Goal: Information Seeking & Learning: Learn about a topic

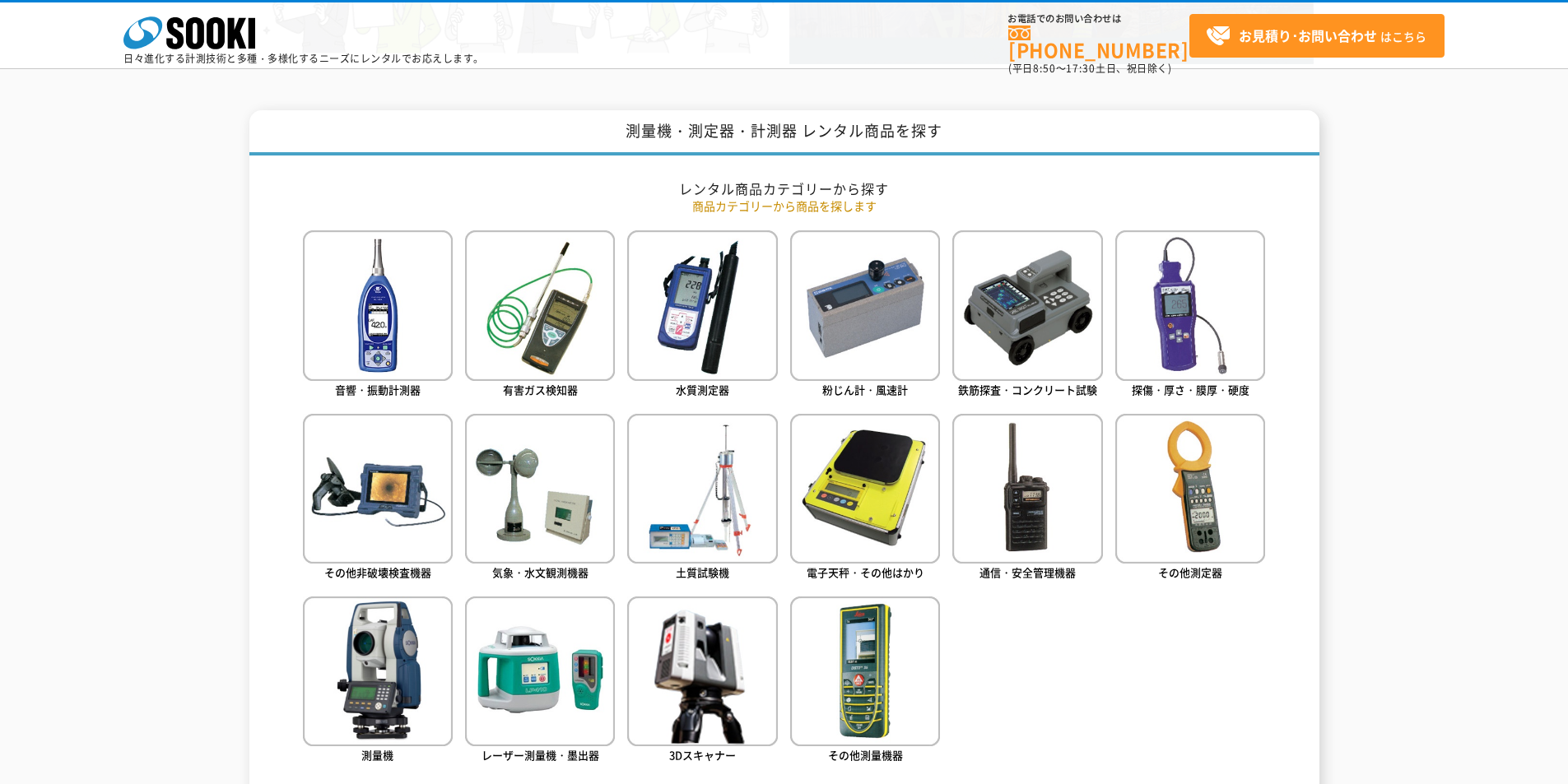
scroll to position [658, 0]
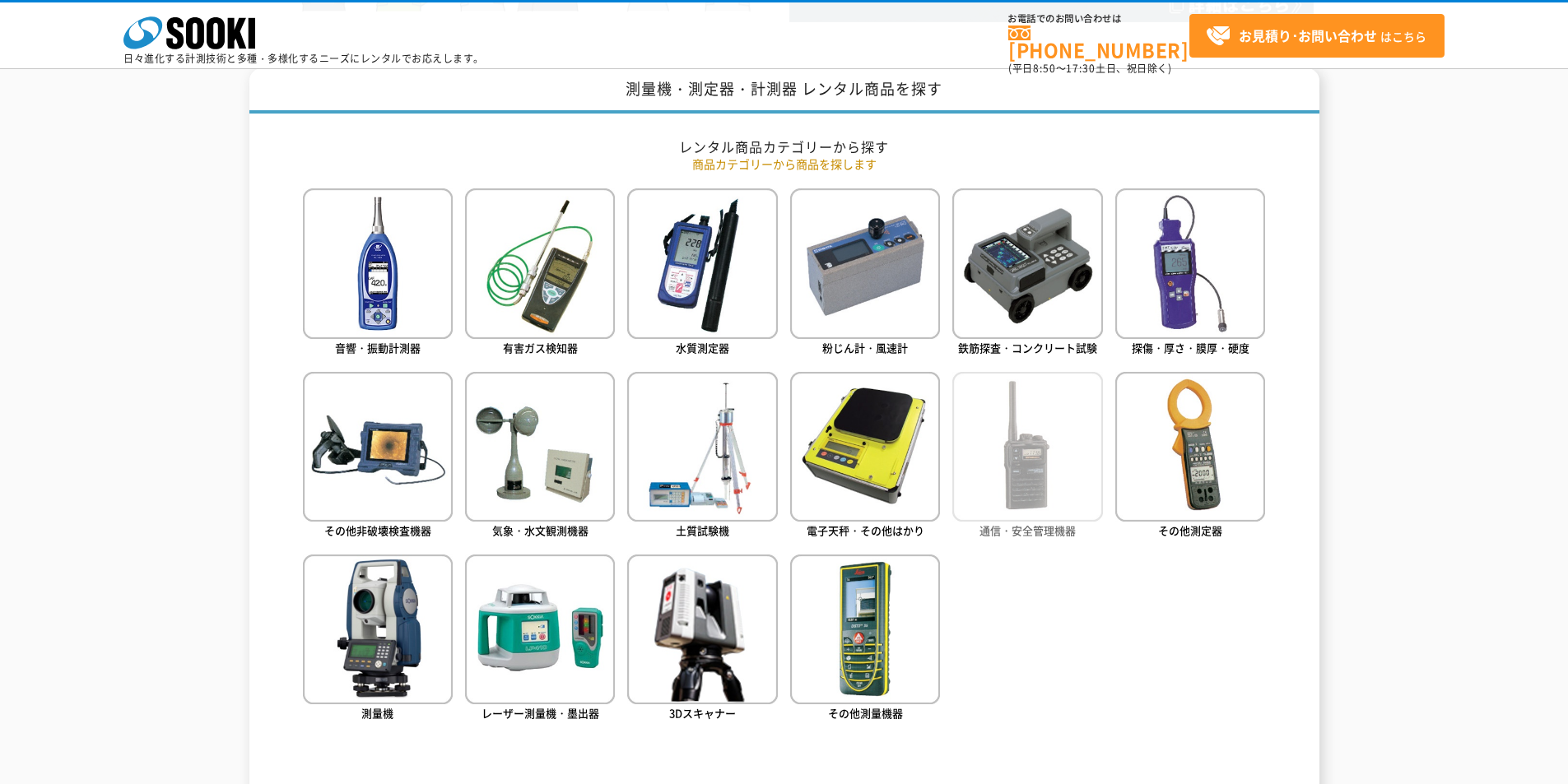
click at [1004, 459] on img at bounding box center [1028, 447] width 150 height 150
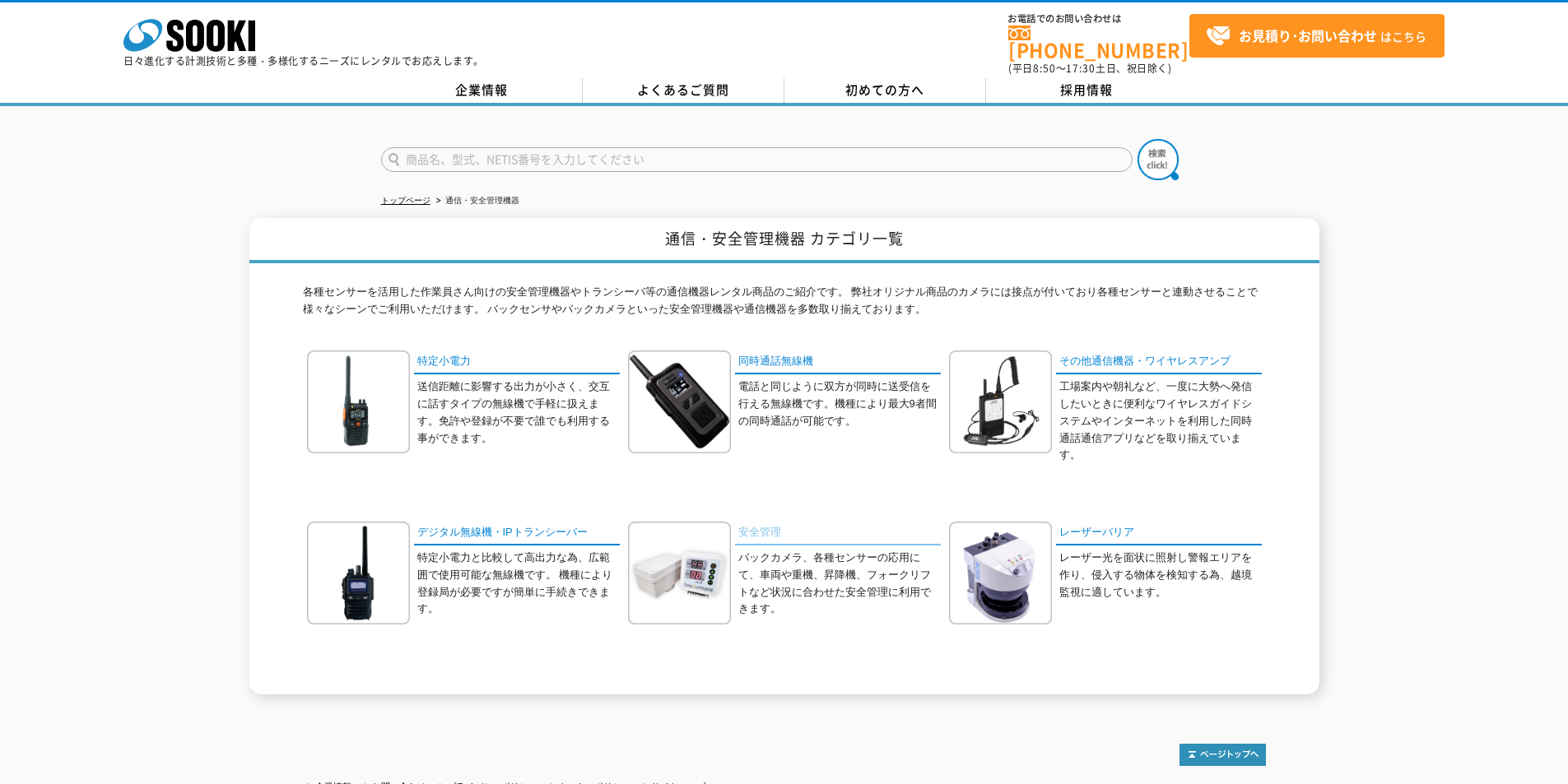
click at [746, 522] on link "安全管理" at bounding box center [838, 534] width 205 height 24
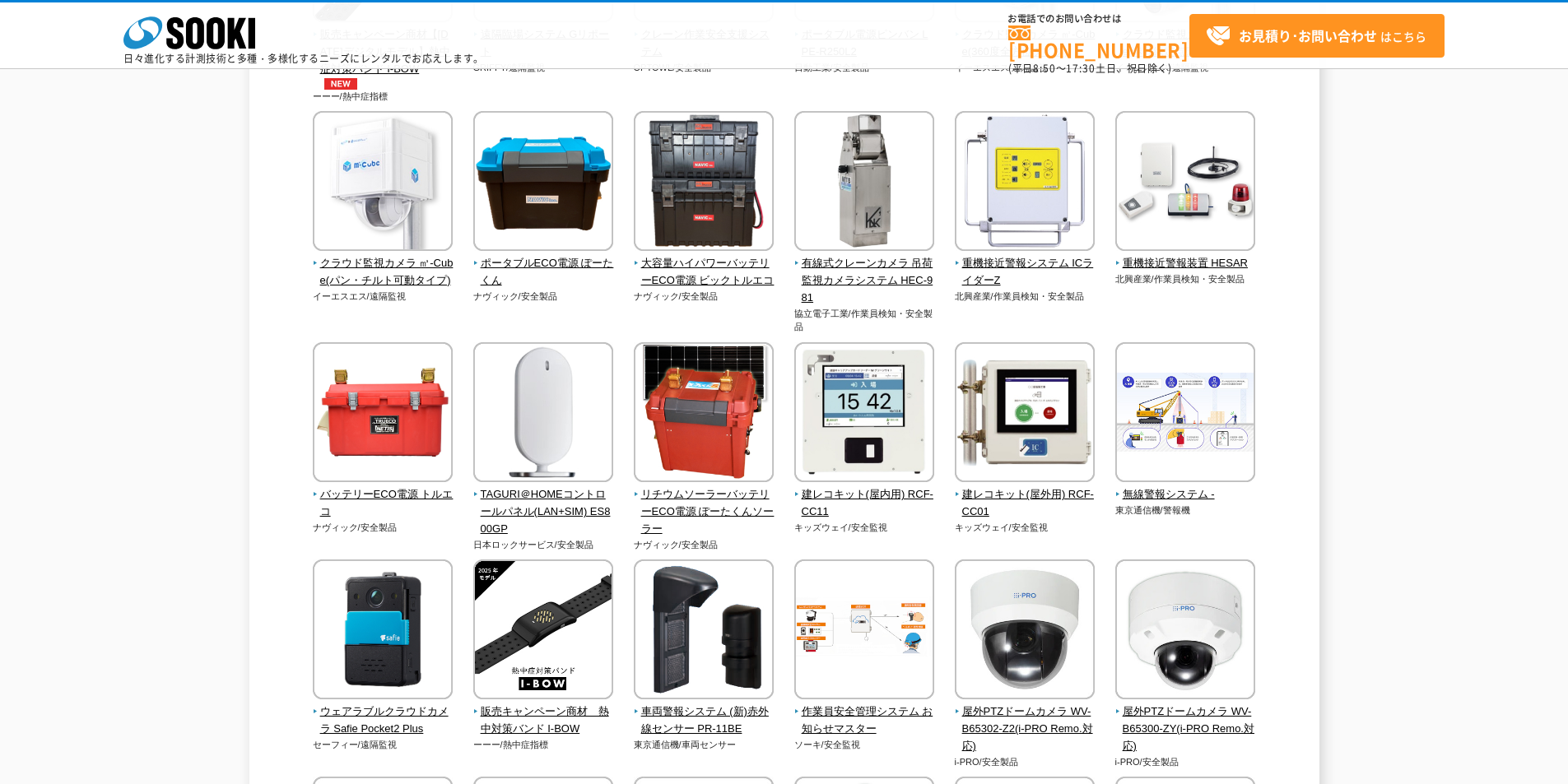
scroll to position [576, 0]
click at [1204, 256] on span "重機接近警報装置 HESAR" at bounding box center [1185, 263] width 141 height 17
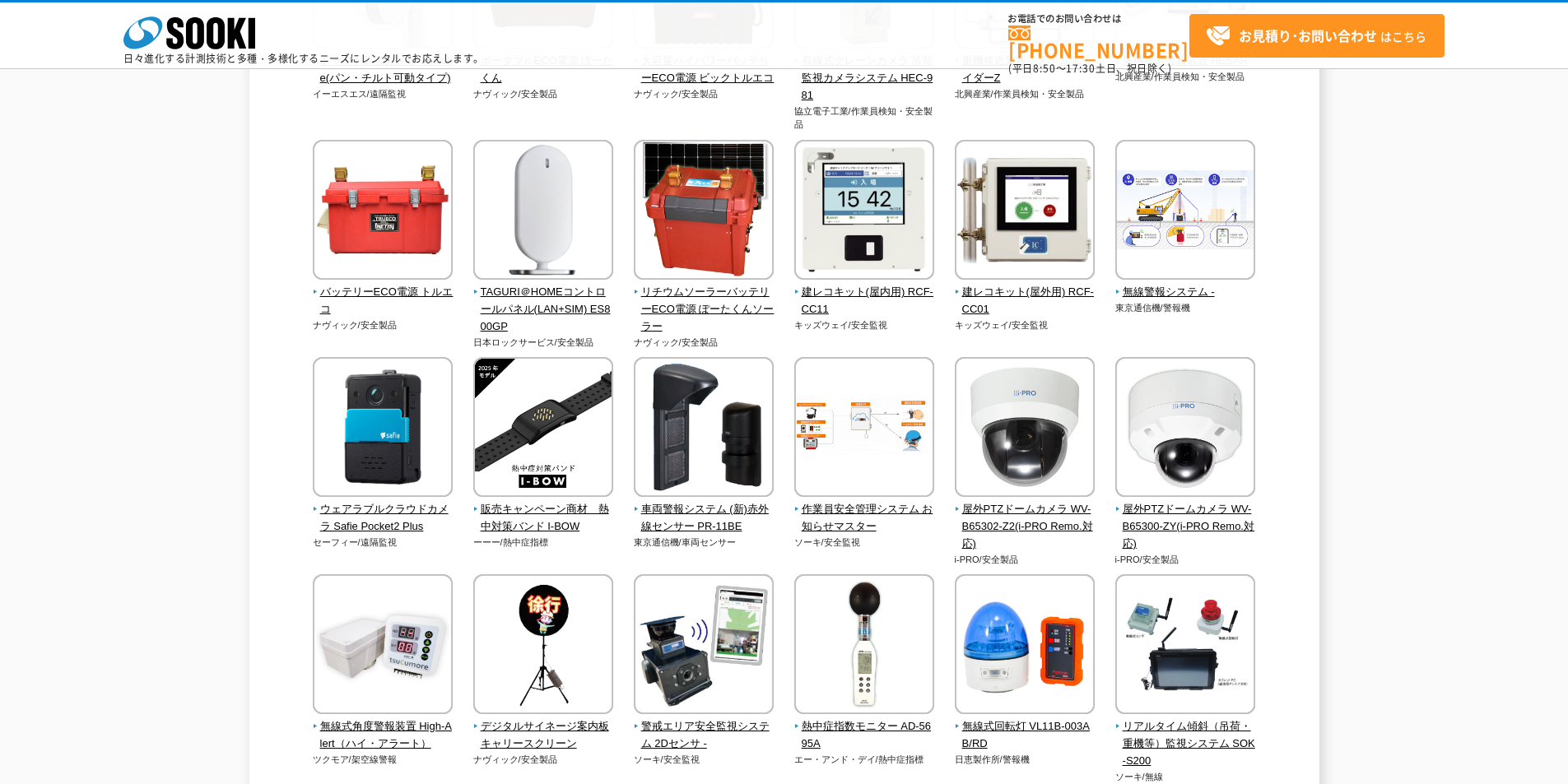
scroll to position [823, 0]
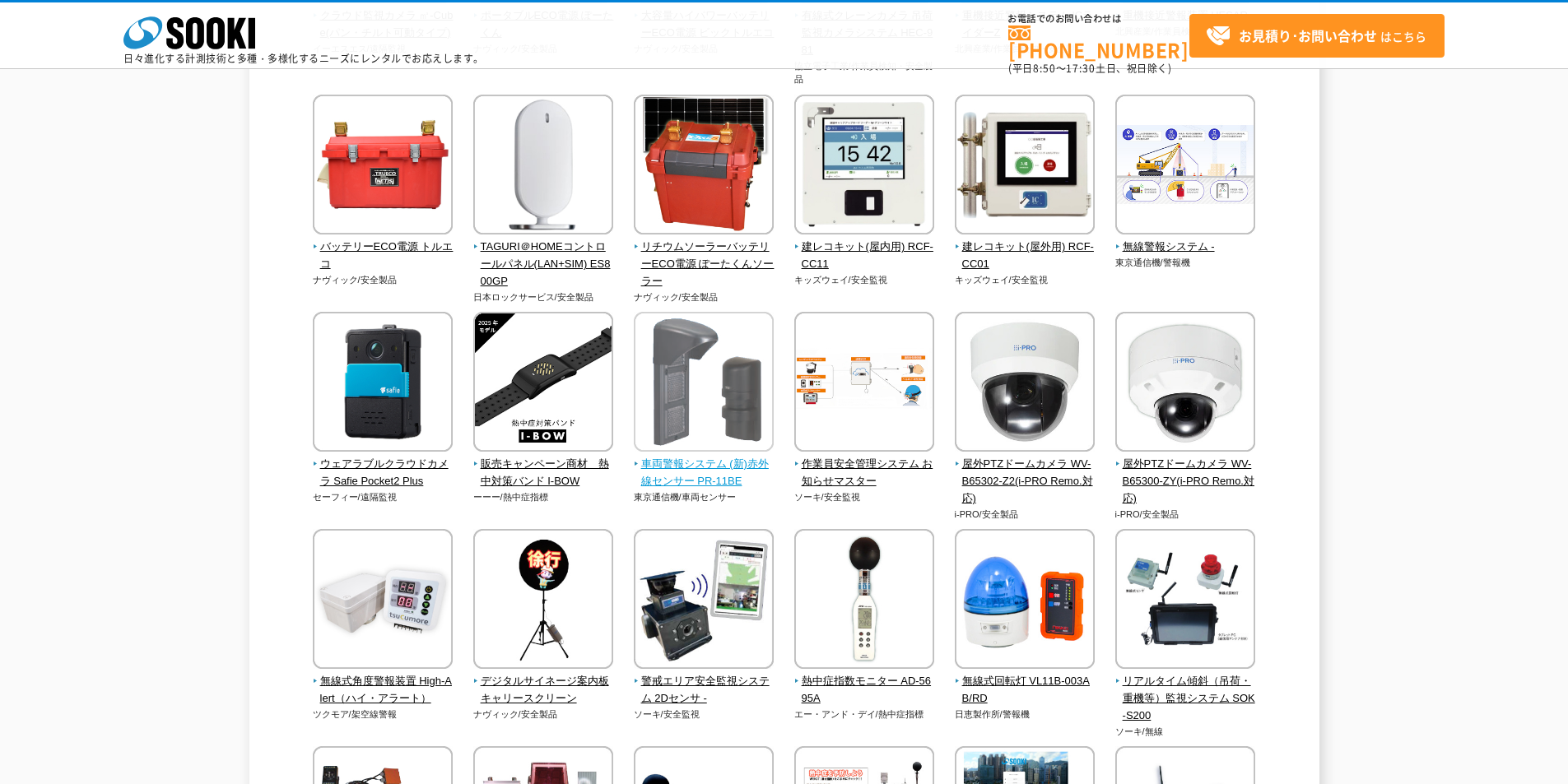
click at [711, 459] on span "車両警報システム (新)赤外線センサー PR-11BE" at bounding box center [703, 473] width 141 height 34
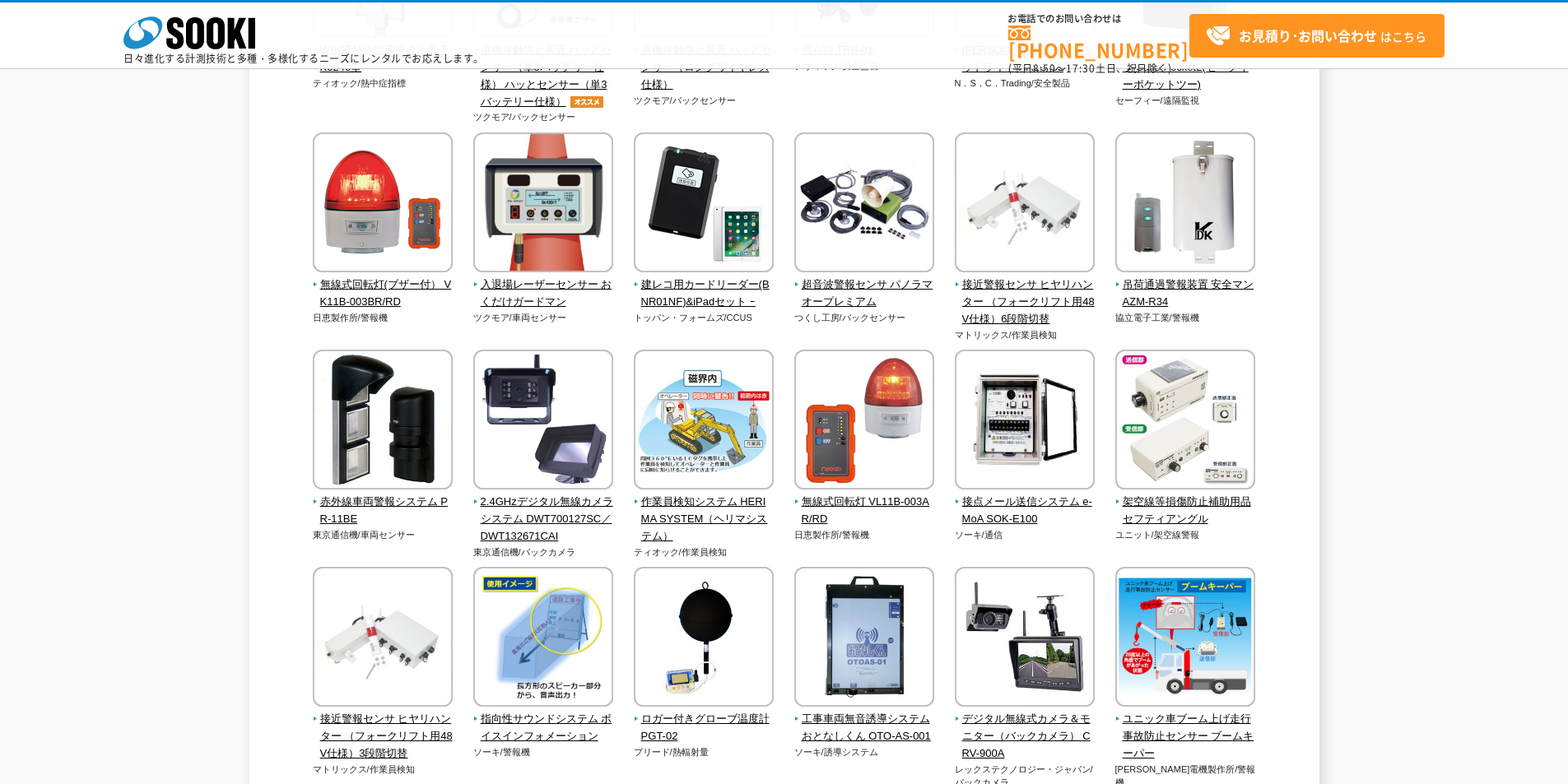
scroll to position [2139, 0]
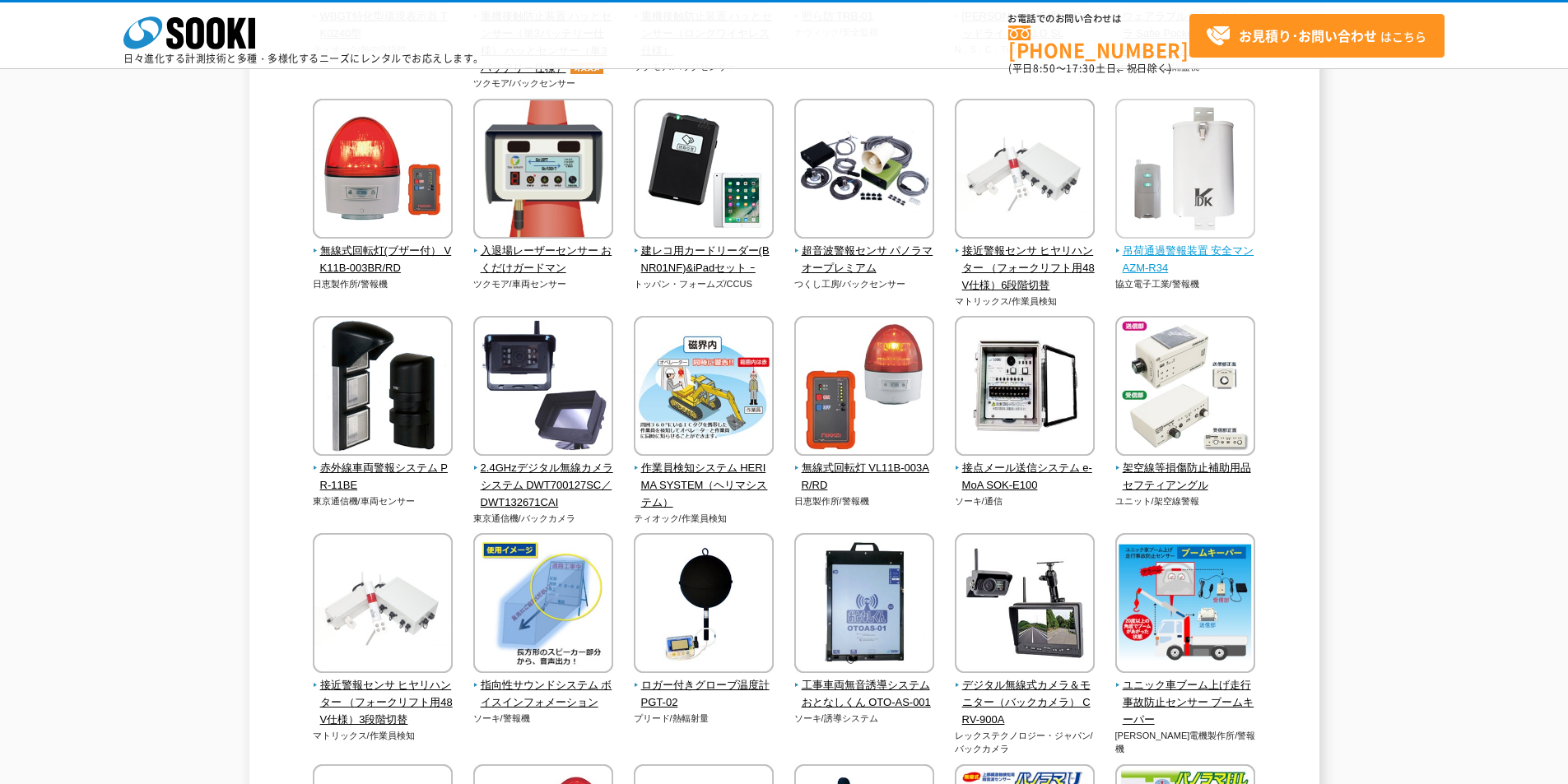
click at [1180, 216] on img at bounding box center [1185, 170] width 140 height 144
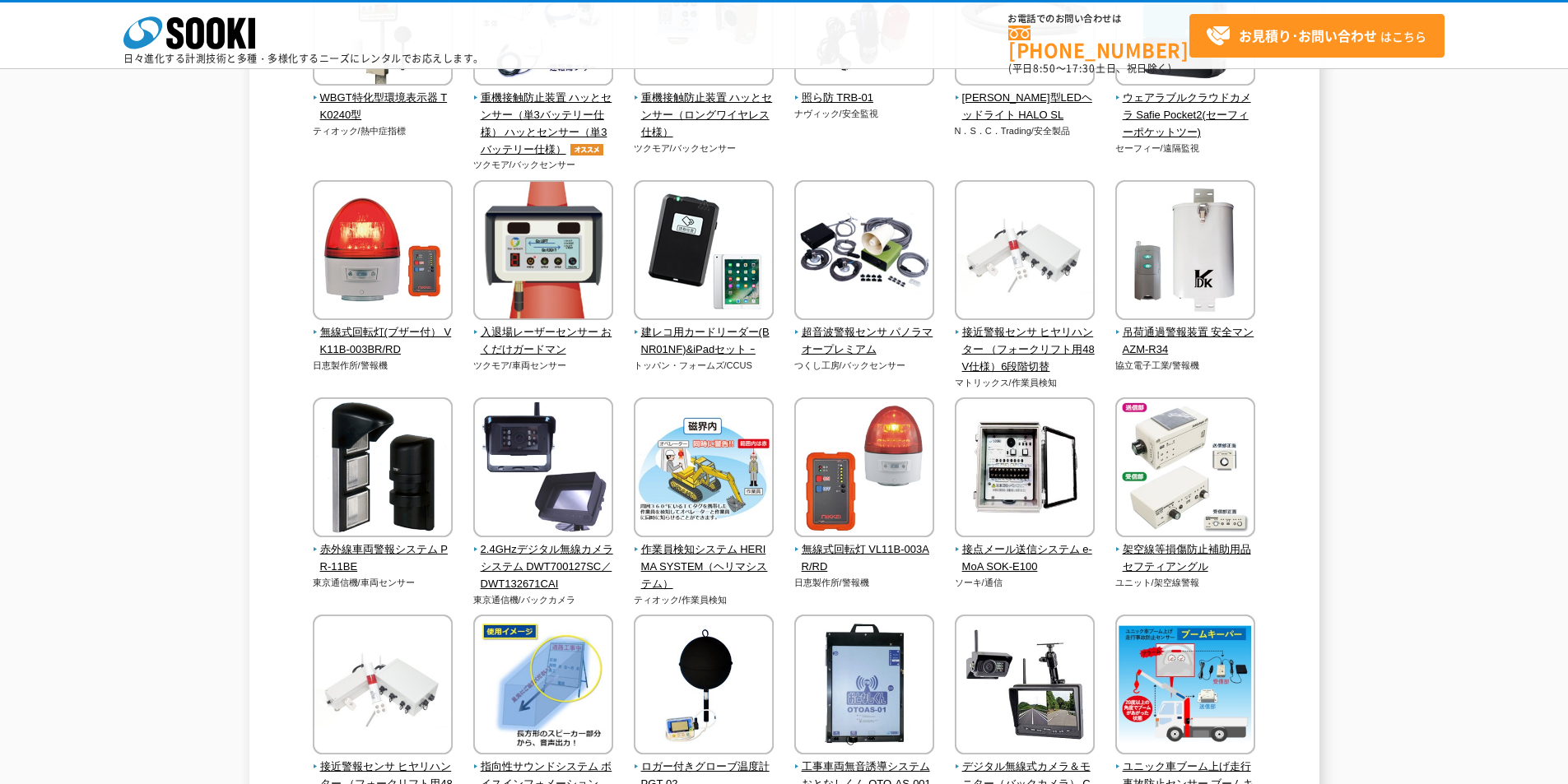
scroll to position [2057, 0]
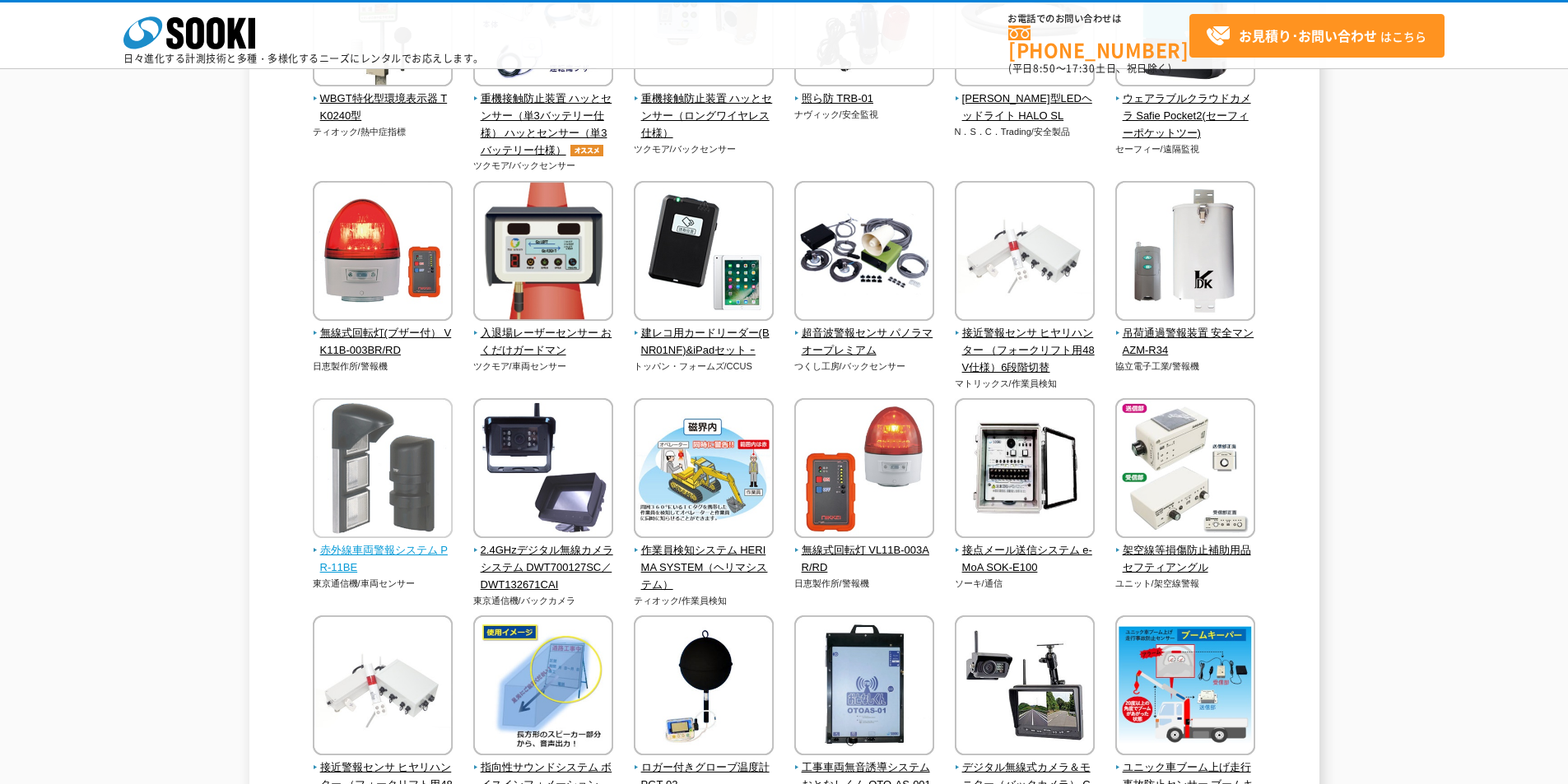
click at [396, 553] on span "赤外線車両警報システム PR-11BE" at bounding box center [382, 560] width 141 height 34
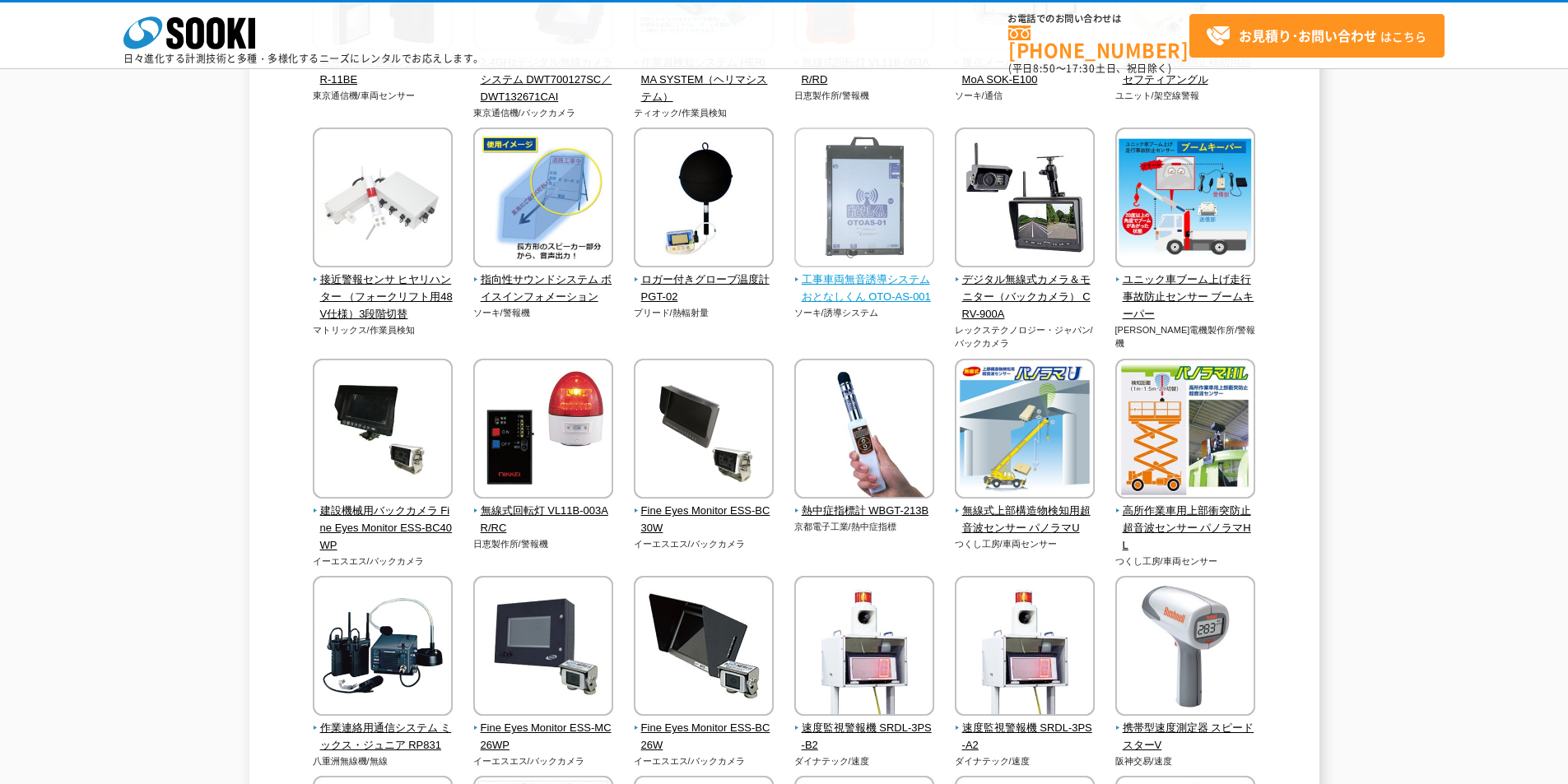
scroll to position [2550, 0]
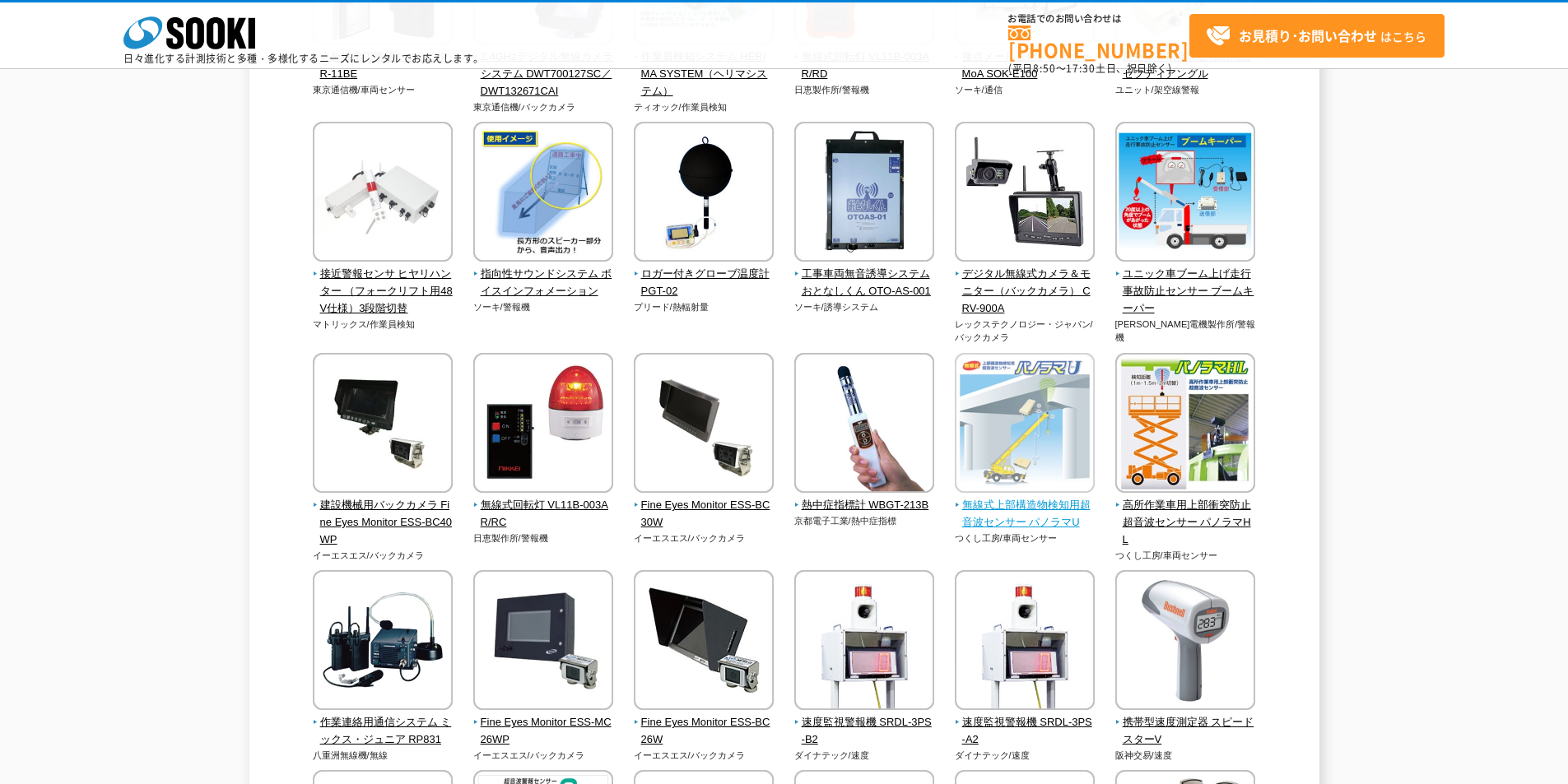
click at [1055, 455] on img at bounding box center [1024, 424] width 140 height 144
click at [1055, 455] on img at bounding box center [1024, 424] width 140 height 144
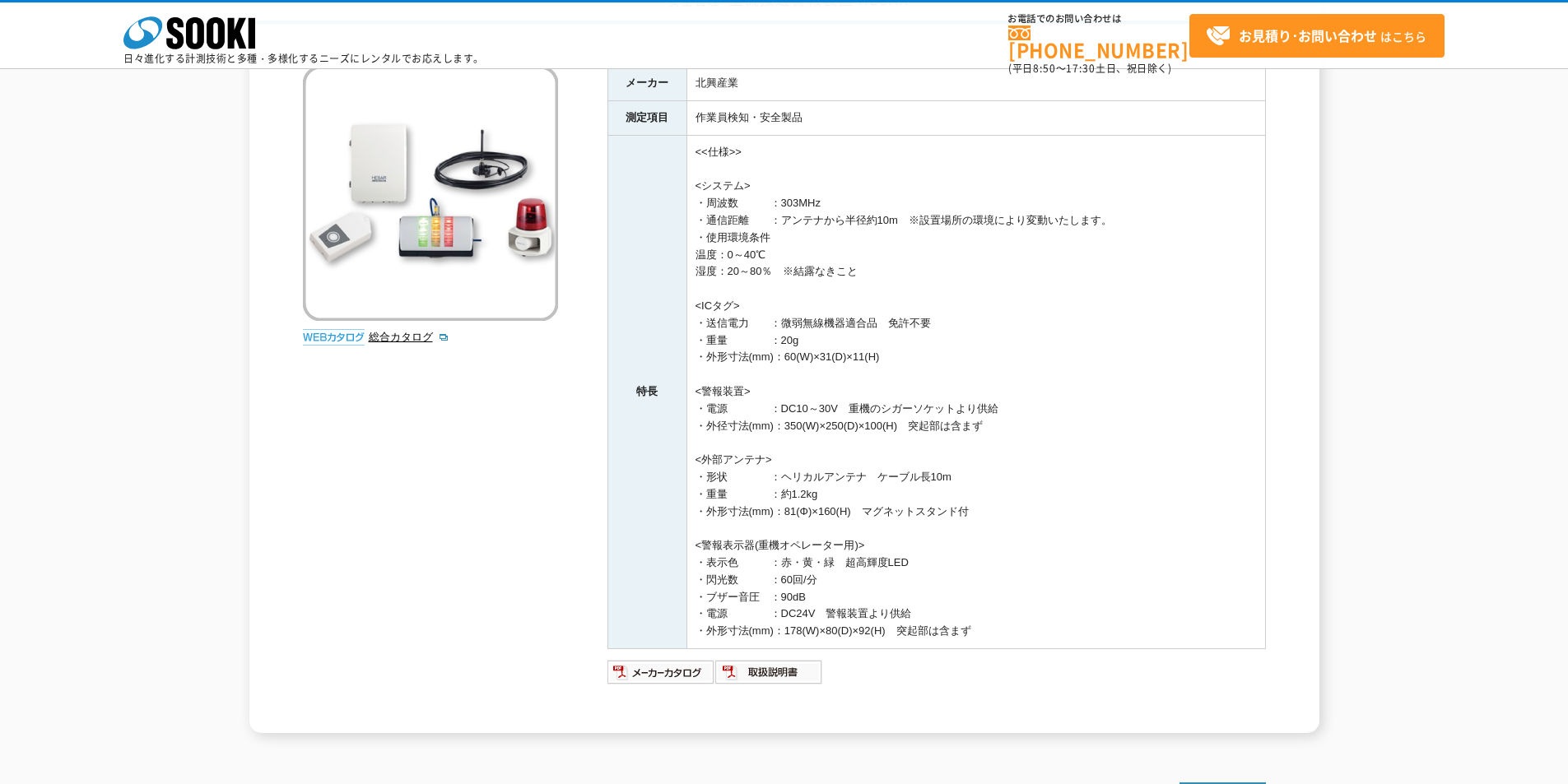
scroll to position [165, 0]
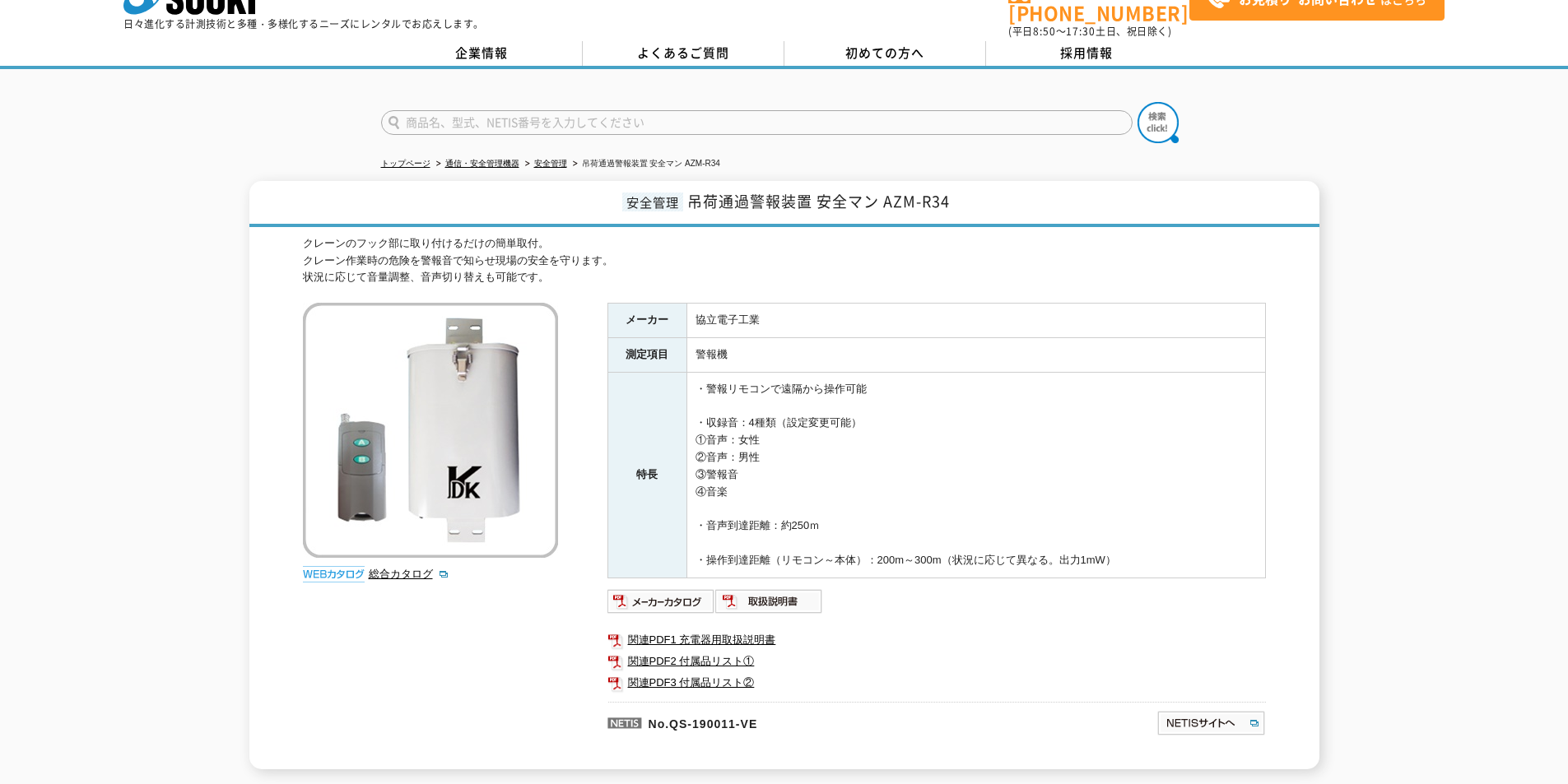
scroll to position [82, 0]
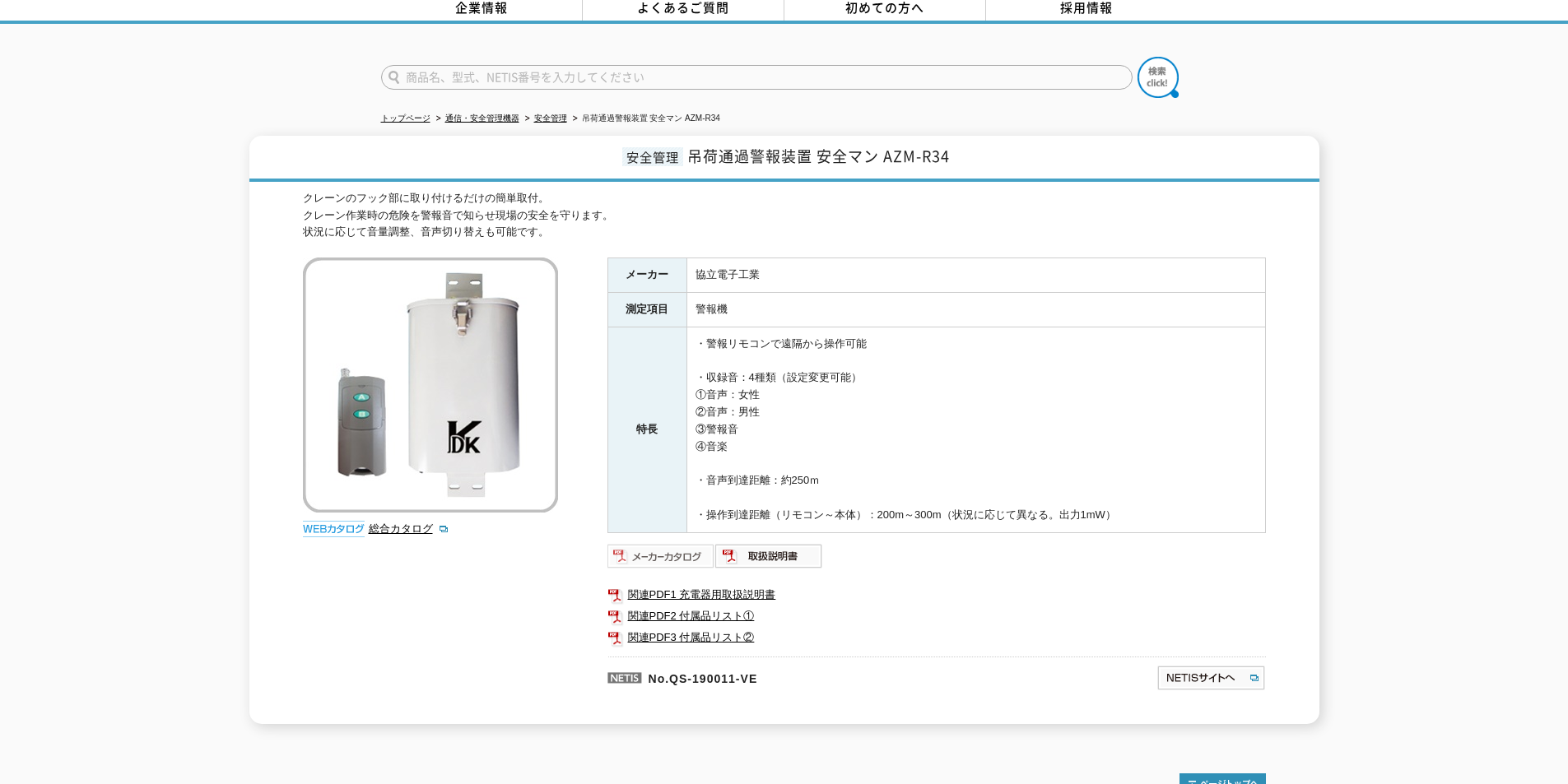
click at [659, 549] on img at bounding box center [661, 556] width 108 height 27
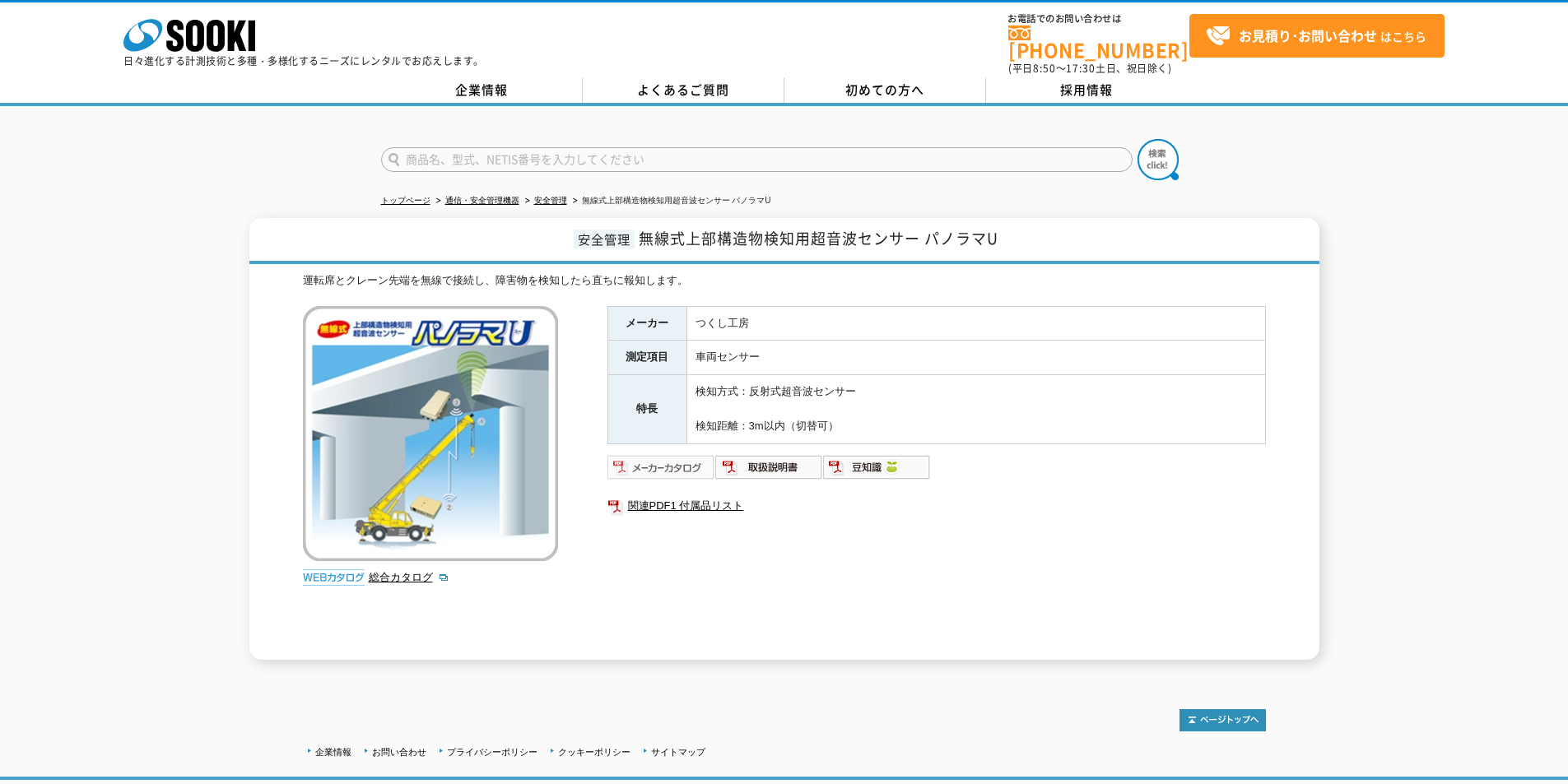
click at [696, 462] on img at bounding box center [661, 467] width 108 height 27
